Goal: Information Seeking & Learning: Learn about a topic

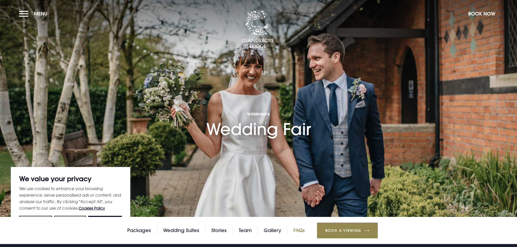
click at [301, 228] on link "FAQs" at bounding box center [299, 231] width 11 height 8
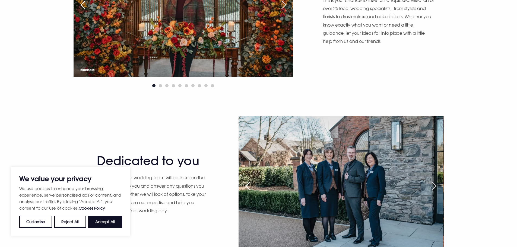
scroll to position [489, 0]
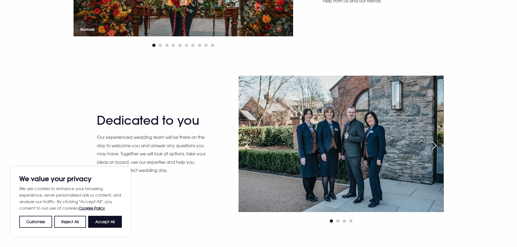
click at [165, 46] on div at bounding box center [184, 45] width 220 height 7
click at [162, 46] on span "Go to slide 2" at bounding box center [160, 45] width 3 height 3
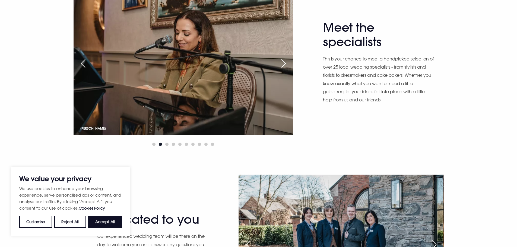
scroll to position [380, 0]
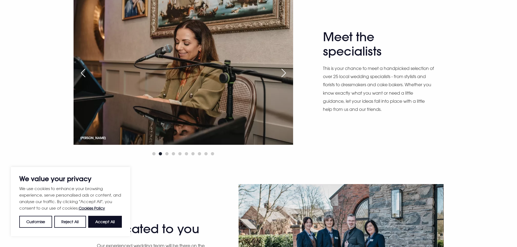
click at [282, 69] on div "Next slide" at bounding box center [284, 73] width 14 height 12
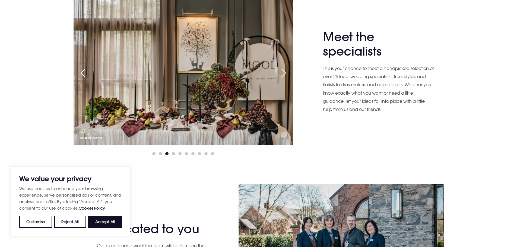
click at [282, 69] on div "Next slide" at bounding box center [284, 73] width 14 height 12
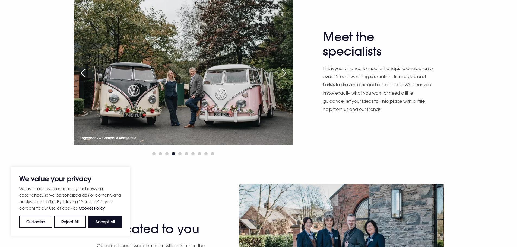
click at [282, 69] on div "Next slide" at bounding box center [284, 73] width 14 height 12
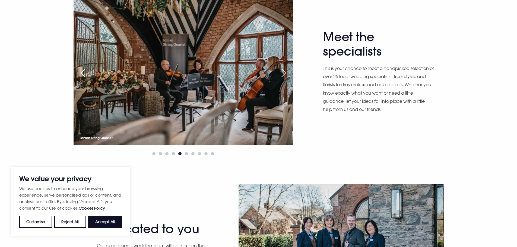
click at [282, 69] on div "Next slide" at bounding box center [284, 73] width 14 height 12
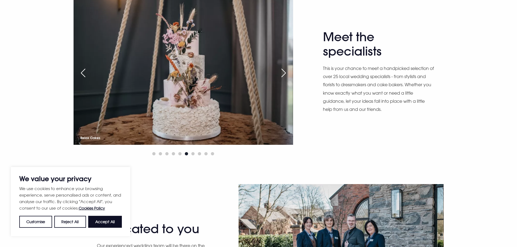
click at [282, 69] on div "Next slide" at bounding box center [284, 73] width 14 height 12
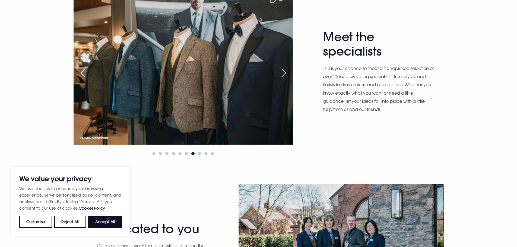
click at [282, 69] on div "Next slide" at bounding box center [284, 73] width 14 height 12
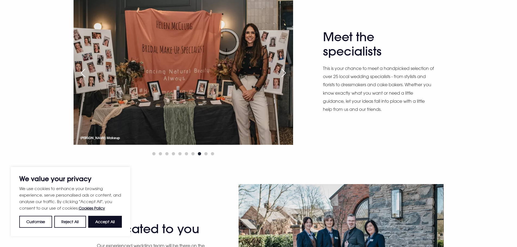
click at [282, 69] on div "Next slide" at bounding box center [284, 73] width 14 height 12
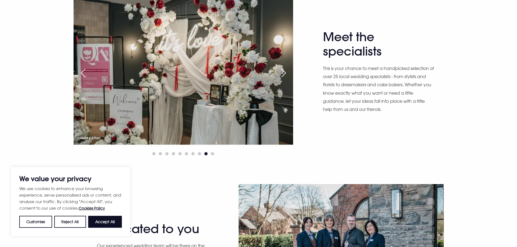
click at [282, 69] on div "Next slide" at bounding box center [284, 73] width 14 height 12
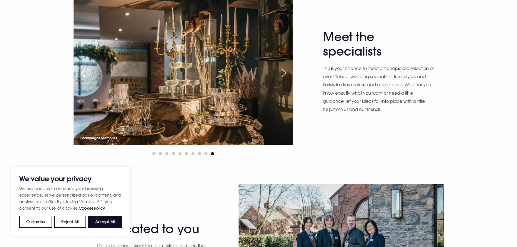
click at [282, 69] on div "Next slide" at bounding box center [284, 73] width 14 height 12
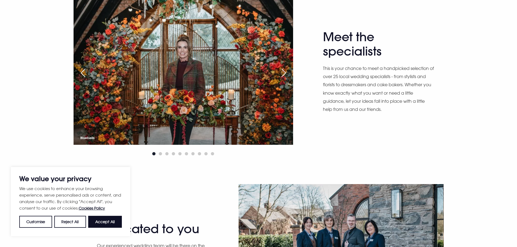
click at [282, 69] on div "Next slide" at bounding box center [284, 73] width 14 height 12
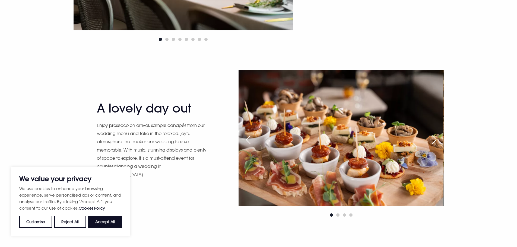
scroll to position [896, 0]
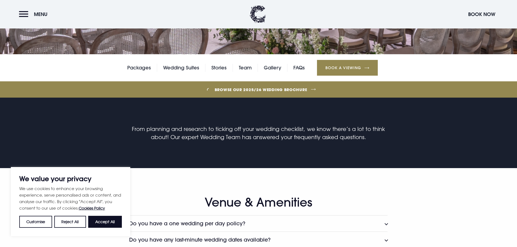
scroll to position [326, 0]
